Goal: Use online tool/utility: Use online tool/utility

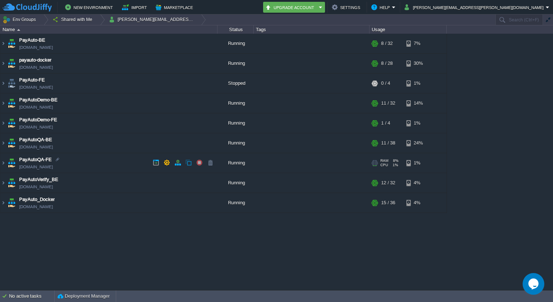
click at [7, 160] on img at bounding box center [12, 163] width 10 height 20
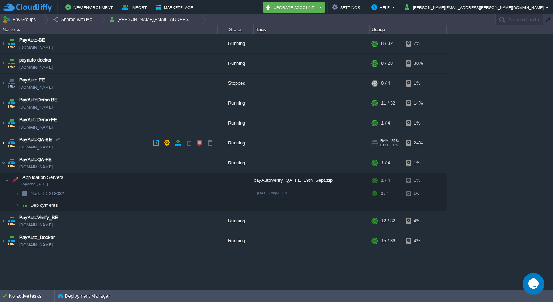
click at [4, 143] on img at bounding box center [3, 143] width 6 height 20
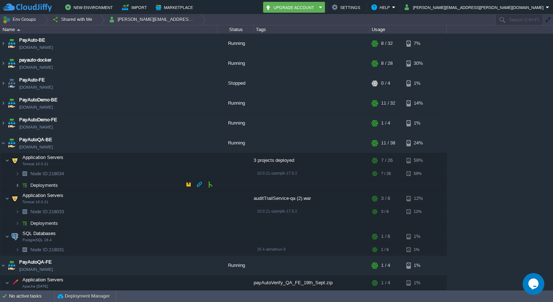
click at [17, 185] on img at bounding box center [17, 184] width 4 height 11
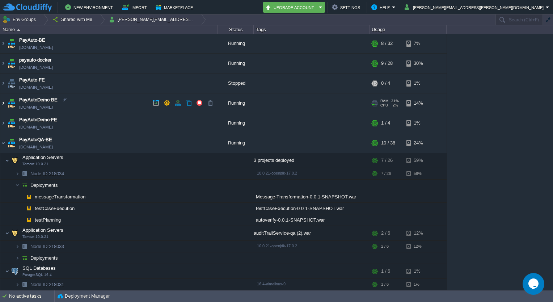
click at [4, 101] on img at bounding box center [3, 103] width 6 height 20
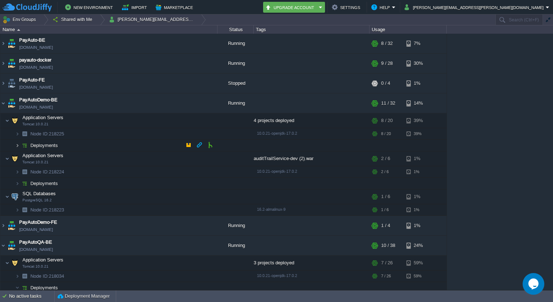
click at [19, 144] on img at bounding box center [17, 145] width 4 height 11
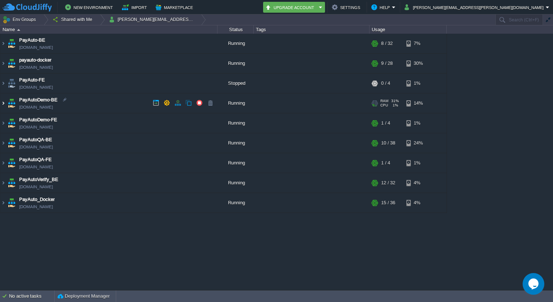
click at [4, 104] on img at bounding box center [3, 103] width 6 height 20
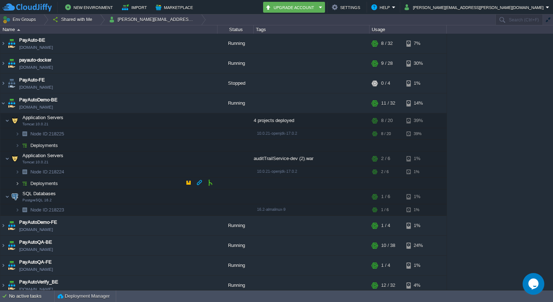
click at [18, 184] on img at bounding box center [17, 183] width 4 height 11
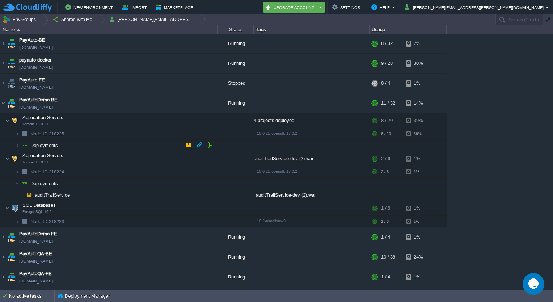
click at [14, 145] on img at bounding box center [10, 143] width 10 height 7
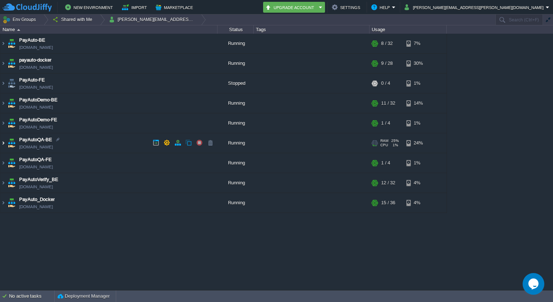
click at [1, 139] on img at bounding box center [3, 143] width 6 height 20
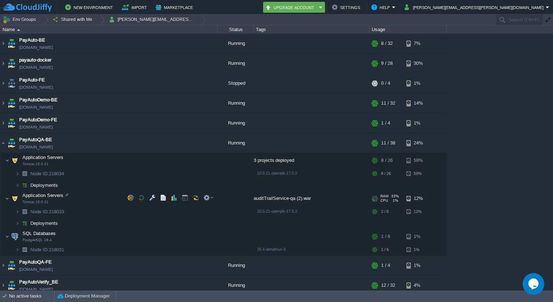
click at [16, 191] on img at bounding box center [15, 198] width 10 height 14
